Goal: Contribute content: Add original content to the website for others to see

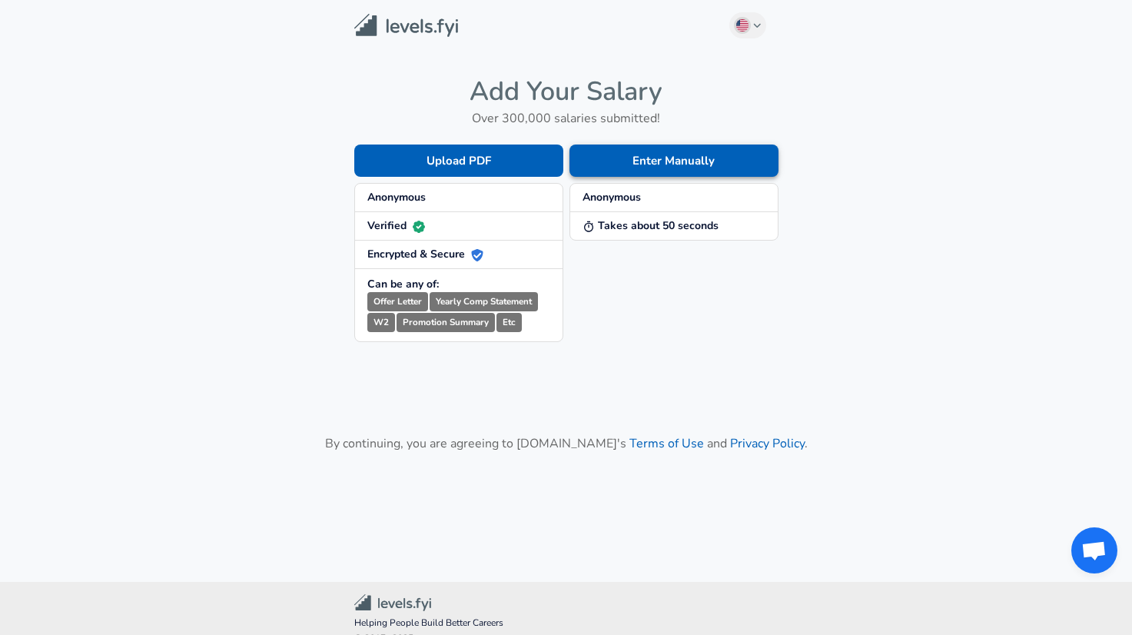
click at [647, 157] on button "Enter Manually" at bounding box center [674, 161] width 209 height 32
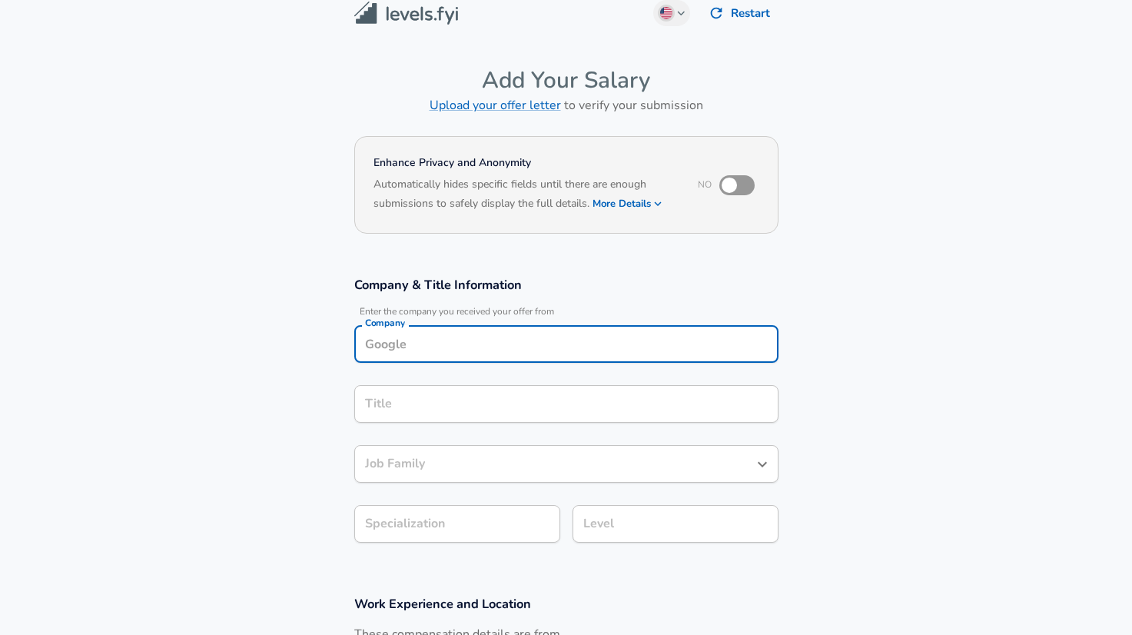
click at [406, 354] on input "Company" at bounding box center [566, 344] width 411 height 24
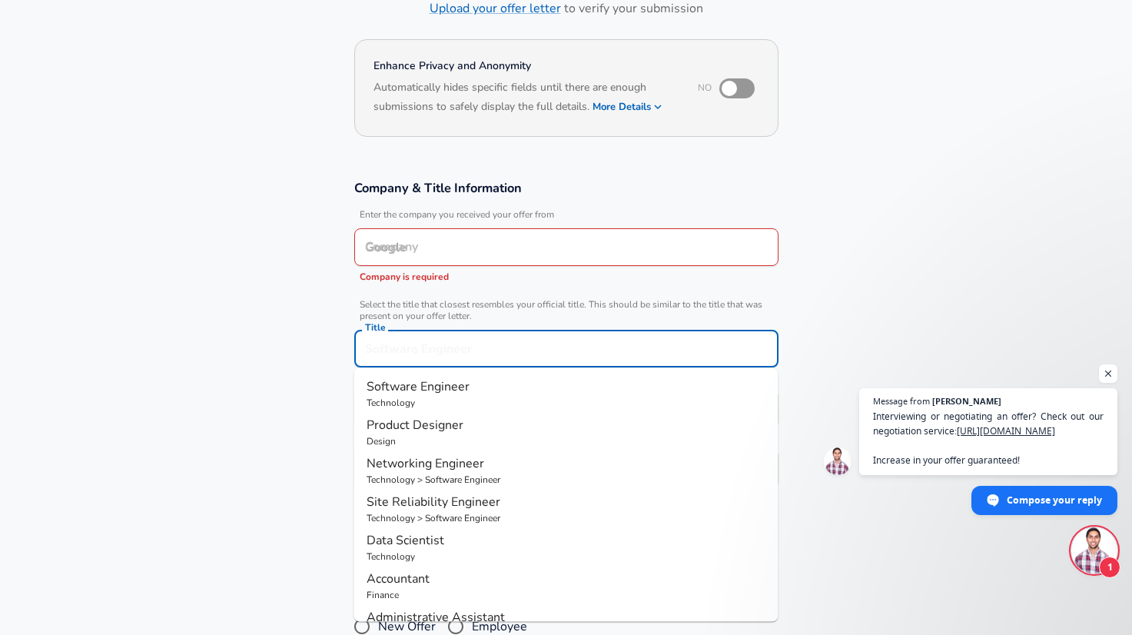
scroll to position [143, 0]
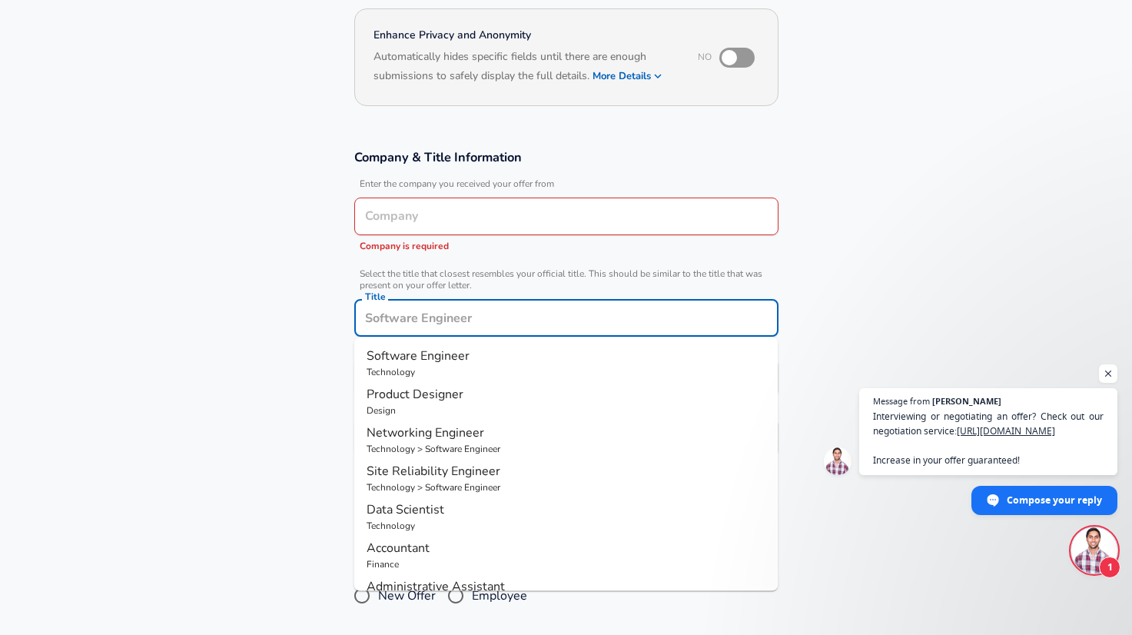
click at [398, 313] on input "Title" at bounding box center [566, 318] width 411 height 24
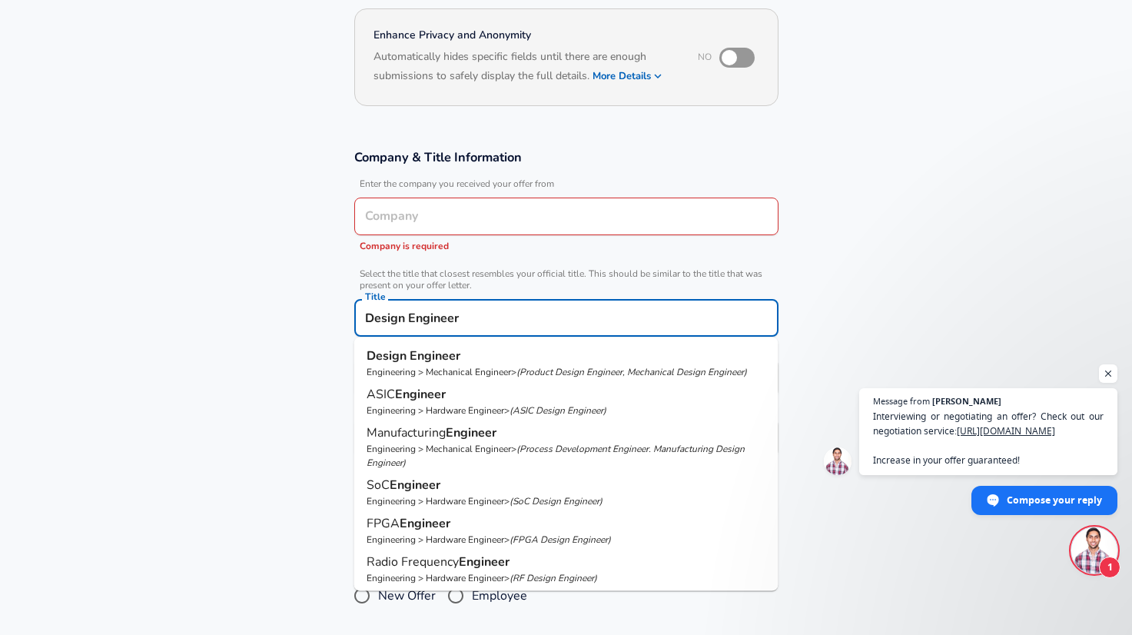
type input "Design Engineer"
type input "R&D"
click at [215, 334] on section "Company & Title Information Enter the company you received your offer from Comp…" at bounding box center [566, 311] width 1132 height 361
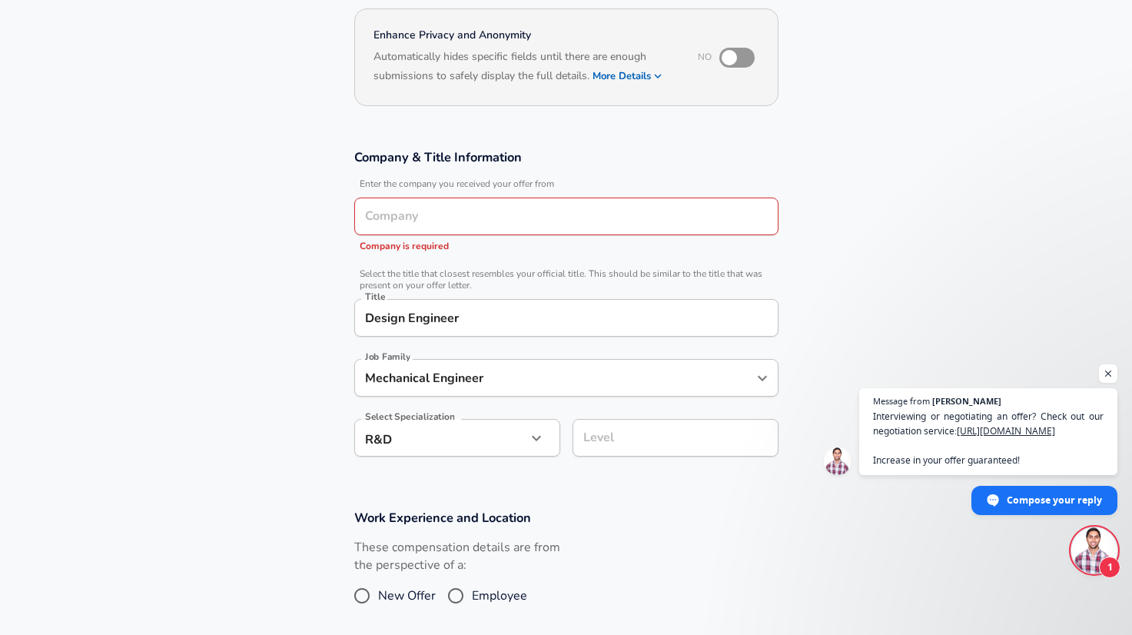
click at [441, 367] on input "Mechanical Engineer" at bounding box center [554, 378] width 387 height 24
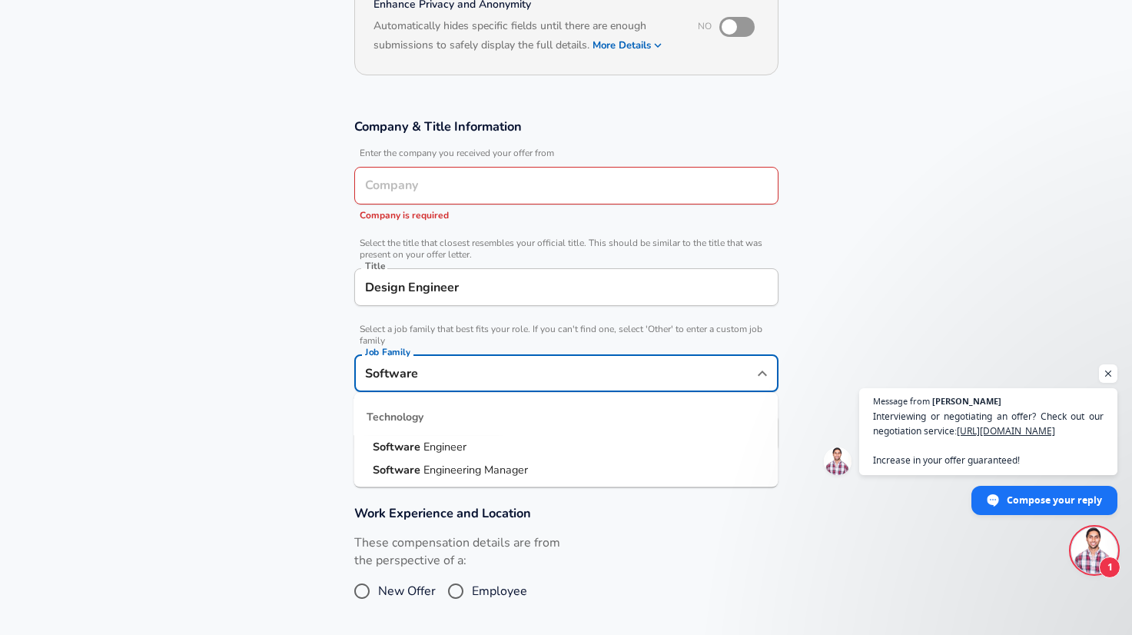
click at [429, 443] on span "Engineer" at bounding box center [445, 446] width 43 height 15
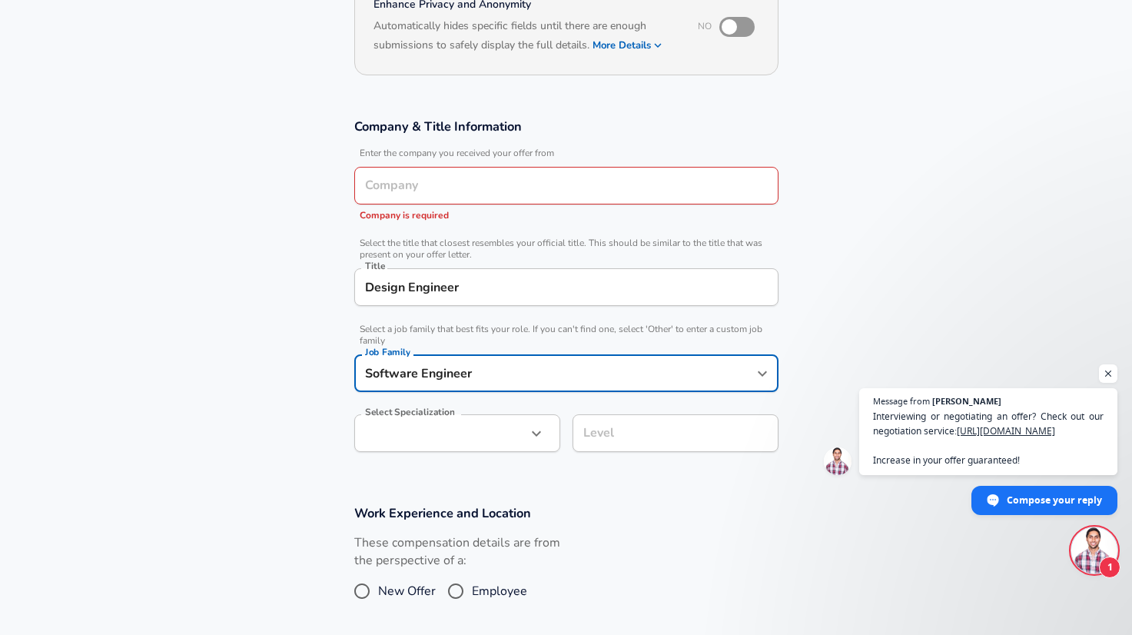
type input "Software Engineer"
click at [232, 420] on section "Company & Title Information Enter the company you received your offer from Comp…" at bounding box center [566, 293] width 1132 height 387
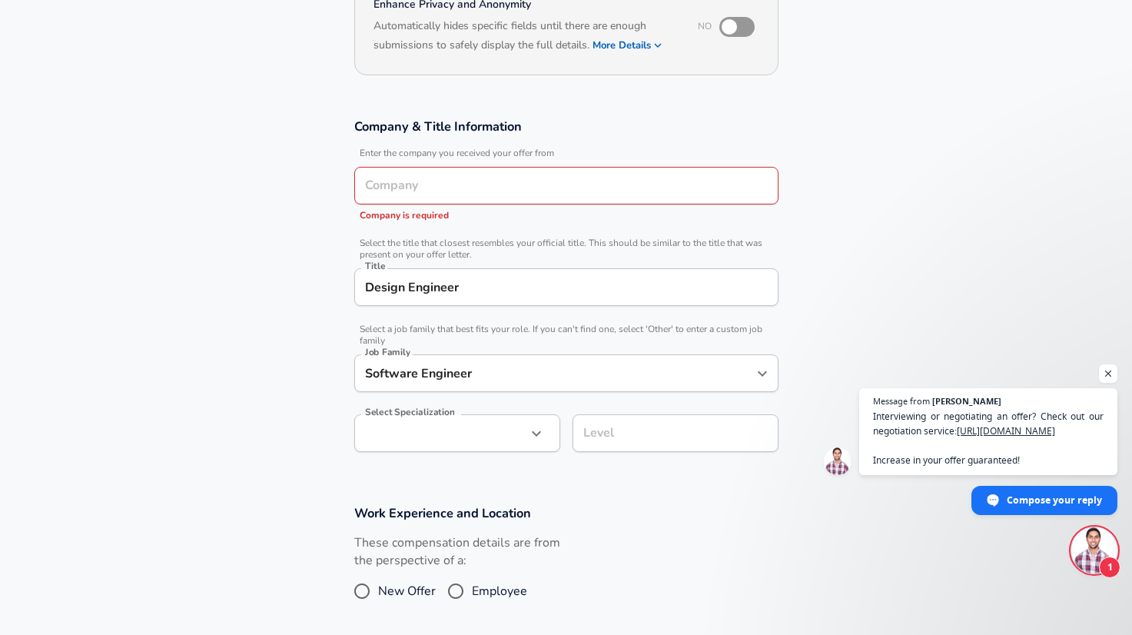
click at [440, 182] on input "Company" at bounding box center [566, 186] width 411 height 24
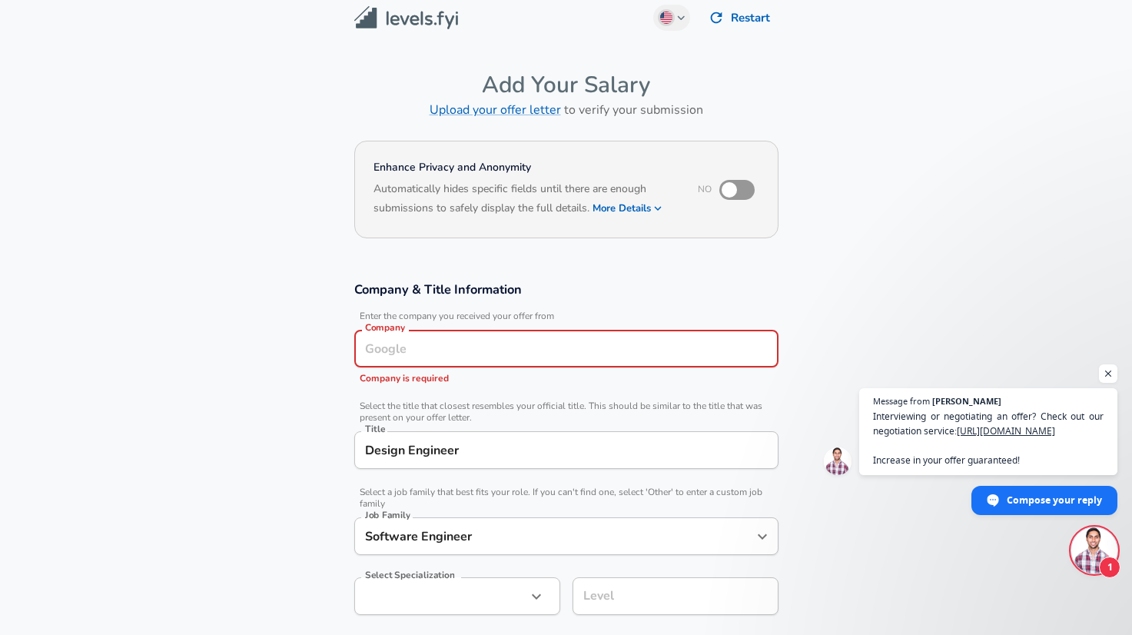
scroll to position [0, 0]
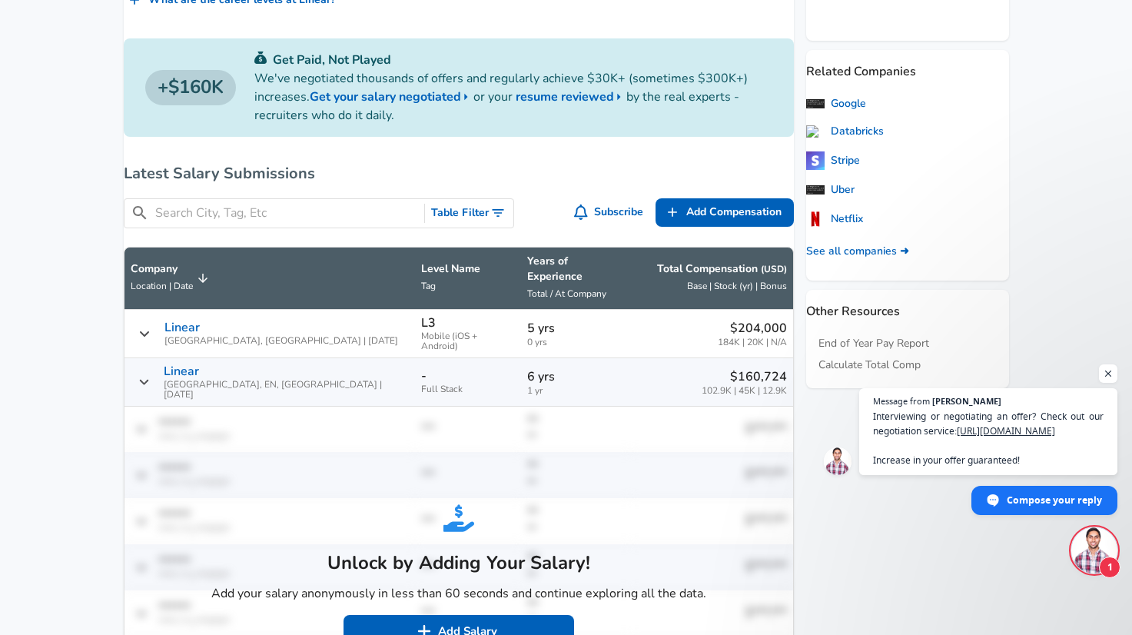
scroll to position [926, 0]
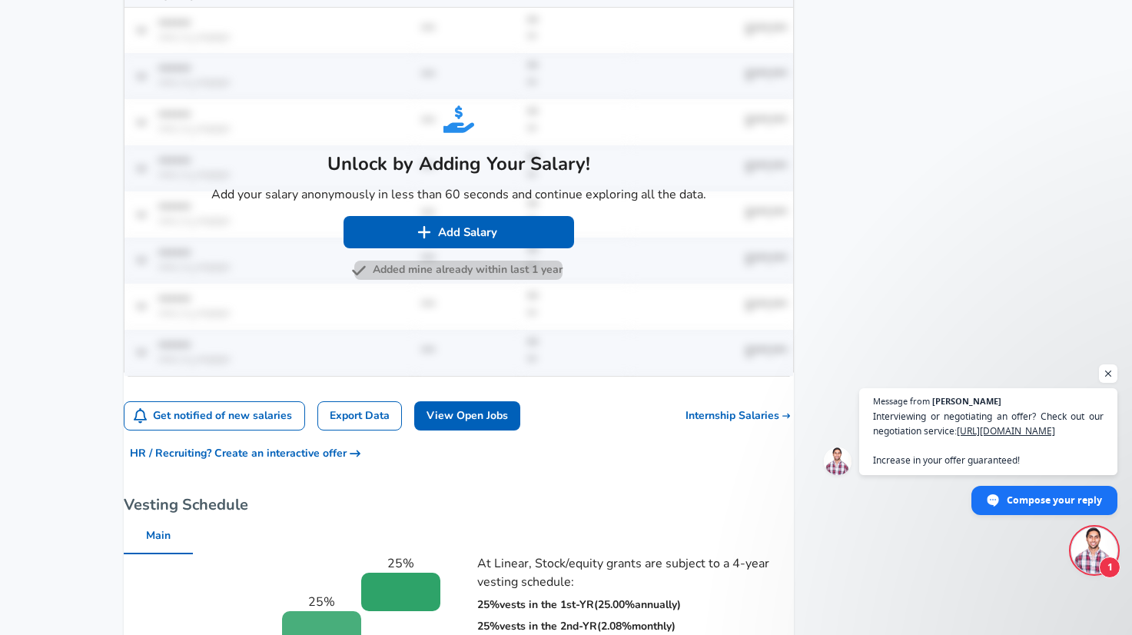
click at [416, 263] on button "Added mine already within last 1 year" at bounding box center [458, 270] width 208 height 19
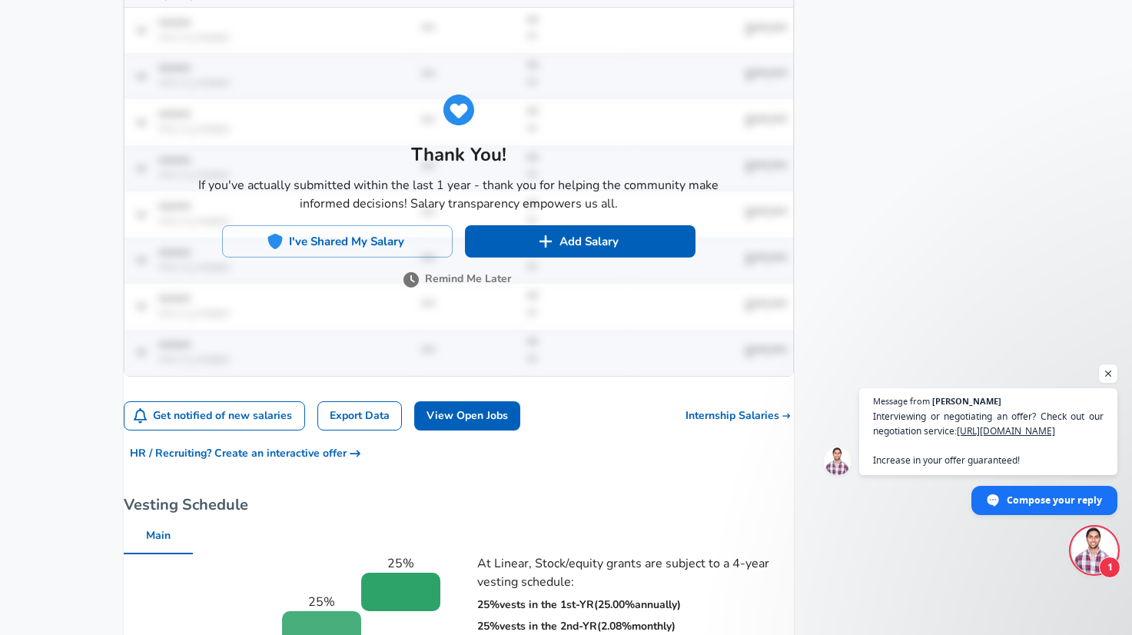
click at [437, 270] on button "Remind Me Later" at bounding box center [459, 279] width 105 height 19
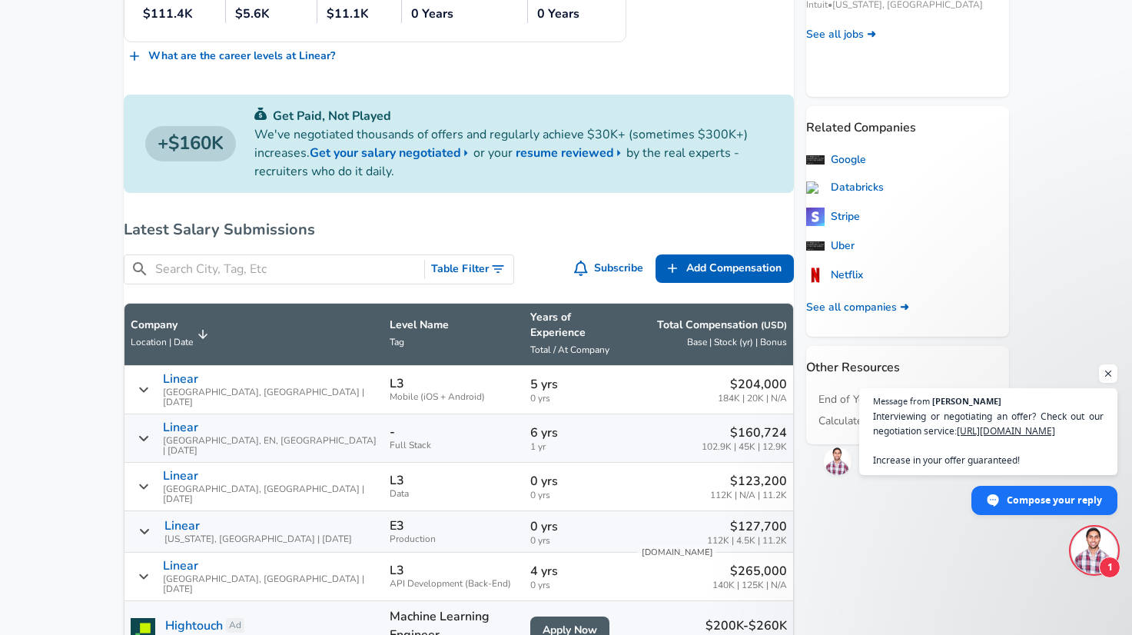
scroll to position [0, 0]
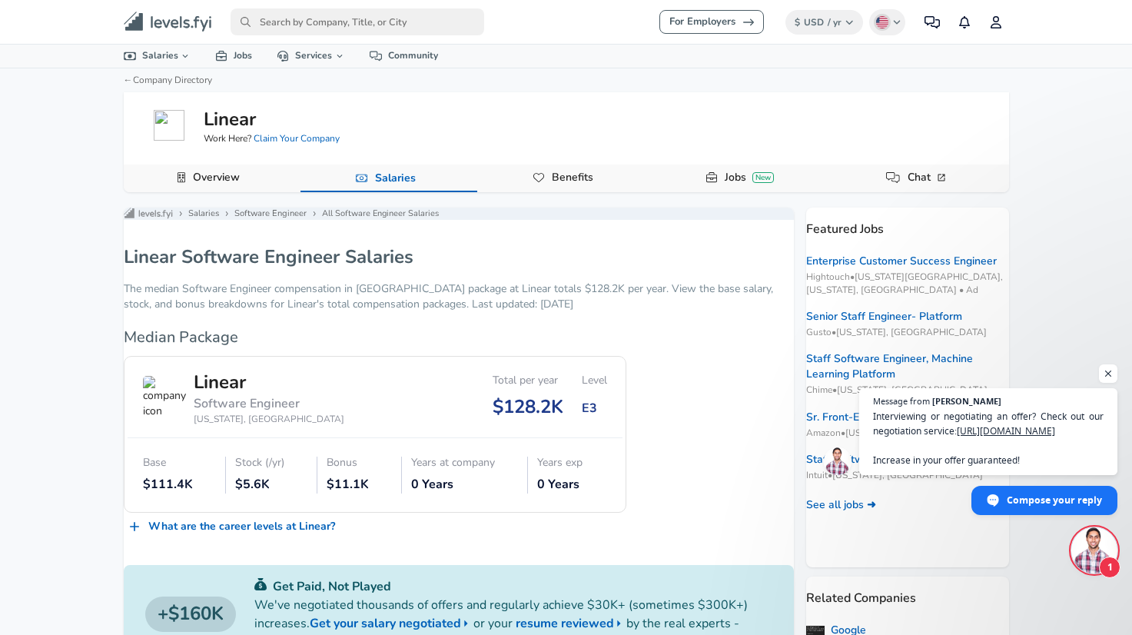
click at [347, 18] on input "primary" at bounding box center [358, 21] width 254 height 27
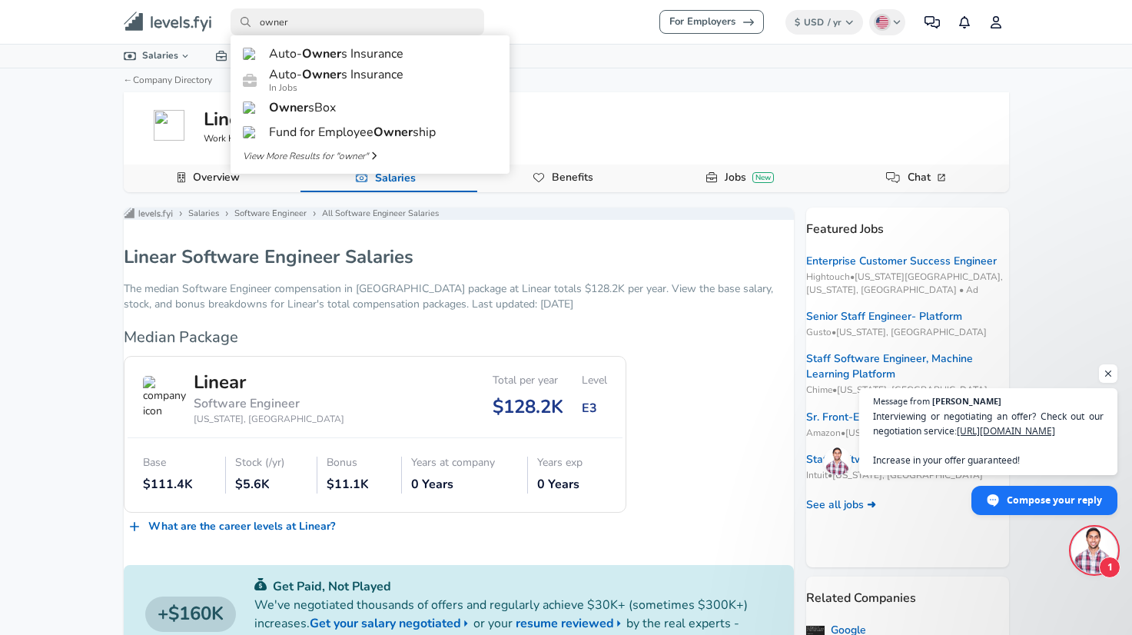
click at [310, 22] on input "owner" at bounding box center [358, 21] width 254 height 27
click at [66, 216] on div "For Employers $ USD / yr Change English ([GEOGRAPHIC_DATA]) Change Community No…" at bounding box center [566, 317] width 1132 height 635
click at [280, 24] on input "owner" at bounding box center [358, 21] width 254 height 27
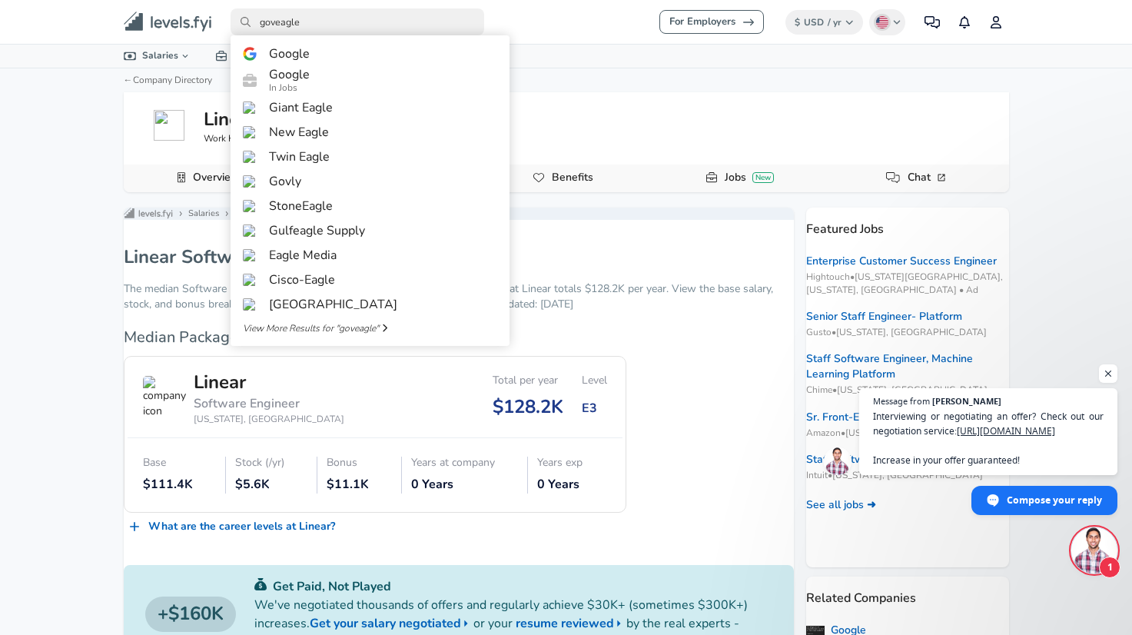
click at [294, 25] on input "goveagle" at bounding box center [358, 21] width 254 height 27
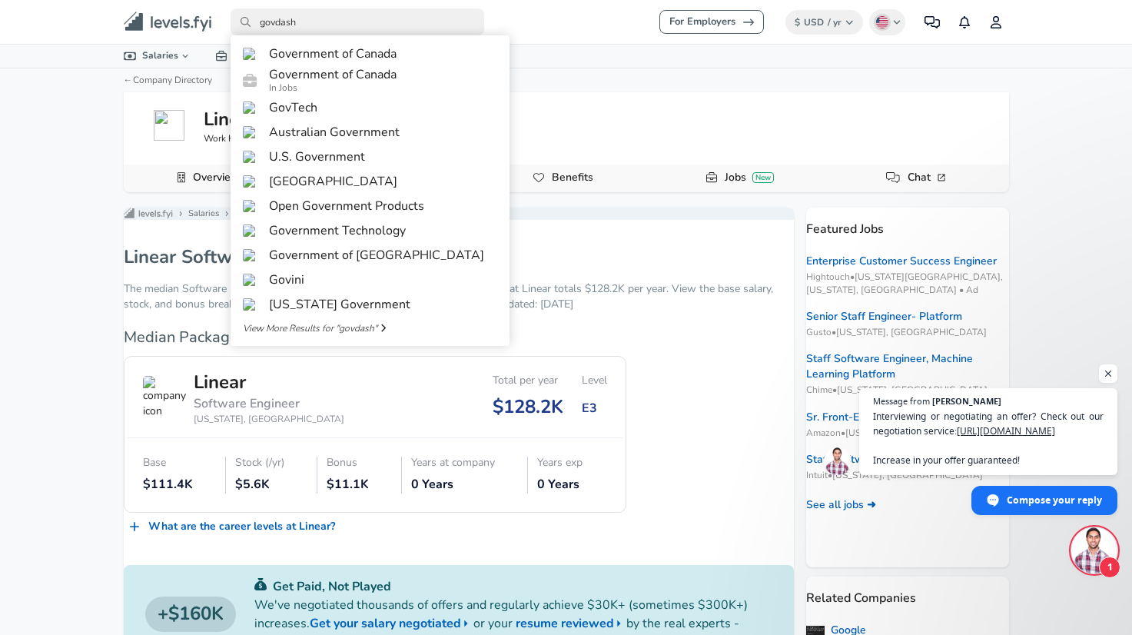
type input "govdash"
